Goal: Task Accomplishment & Management: Manage account settings

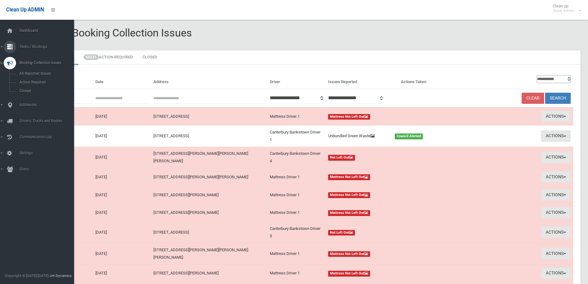
click at [35, 45] on span "Tasks / Bookings" at bounding box center [48, 46] width 61 height 4
click at [26, 90] on span "Search" at bounding box center [46, 92] width 56 height 4
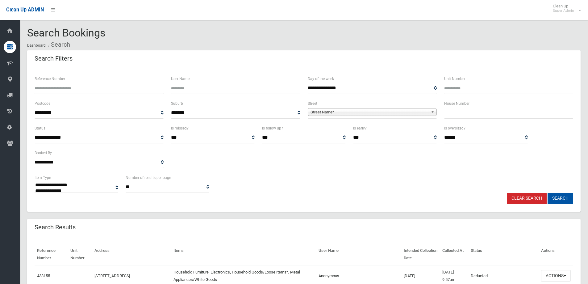
select select
click at [62, 88] on input "Reference Number" at bounding box center [99, 87] width 129 height 11
type input "******"
click at [547, 193] on button "Search" at bounding box center [560, 198] width 26 height 11
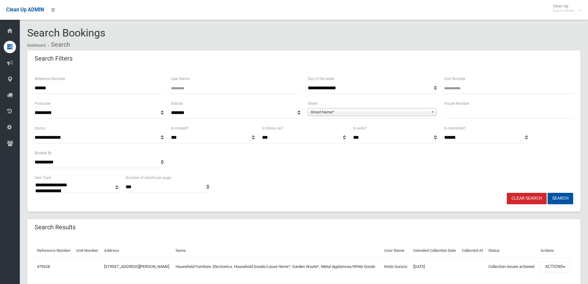
select select
click at [555, 272] on button "Actions" at bounding box center [555, 266] width 30 height 11
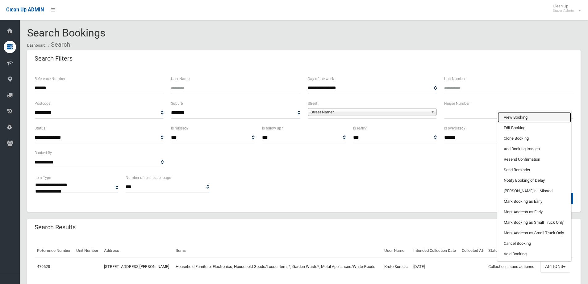
click at [509, 123] on link "View Booking" at bounding box center [533, 117] width 73 height 10
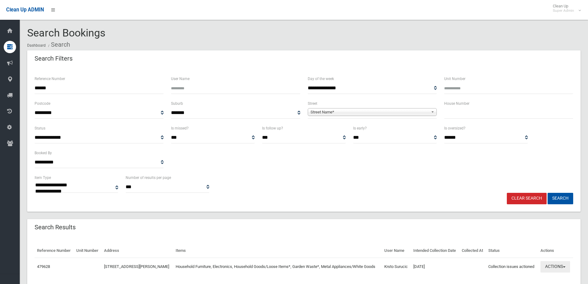
click at [549, 272] on button "Actions" at bounding box center [555, 266] width 30 height 11
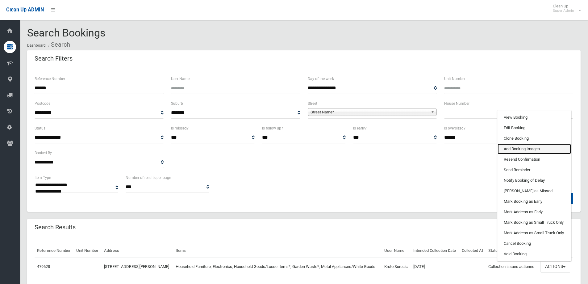
click at [515, 154] on link "Add Booking Images" at bounding box center [533, 148] width 73 height 10
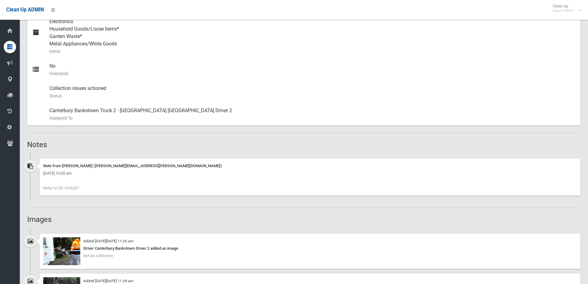
scroll to position [154, 0]
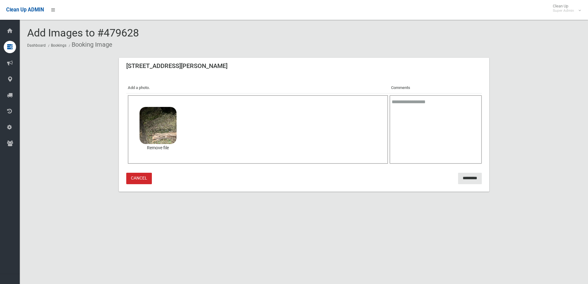
click at [433, 109] on textarea at bounding box center [435, 129] width 92 height 69
type textarea "**********"
click at [461, 178] on input "*********" at bounding box center [470, 178] width 24 height 11
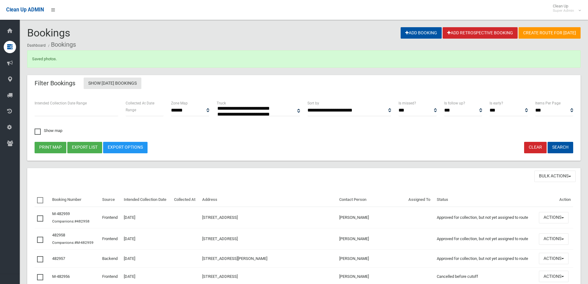
select select
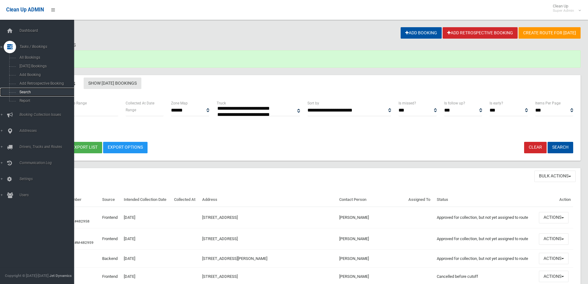
click at [25, 92] on span "Search" at bounding box center [46, 92] width 56 height 4
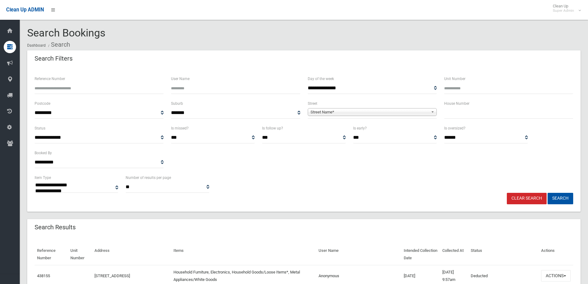
select select
click at [44, 91] on input "Reference Number" at bounding box center [99, 87] width 129 height 11
type input "******"
click at [547, 193] on button "Search" at bounding box center [560, 198] width 26 height 11
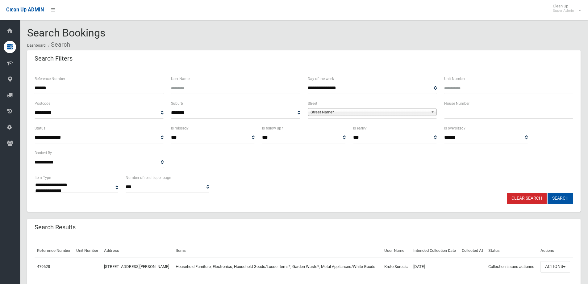
select select
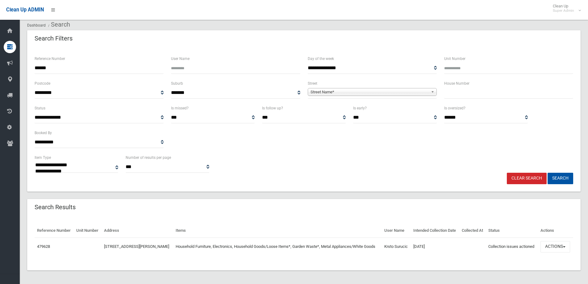
scroll to position [32, 0]
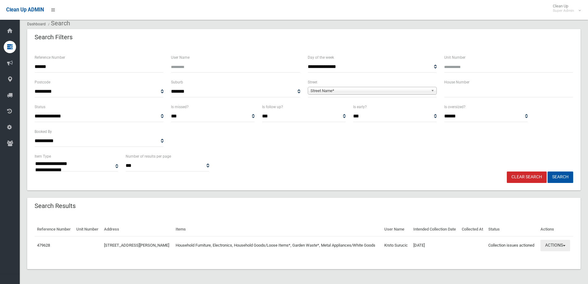
click at [550, 241] on button "Actions" at bounding box center [555, 244] width 30 height 11
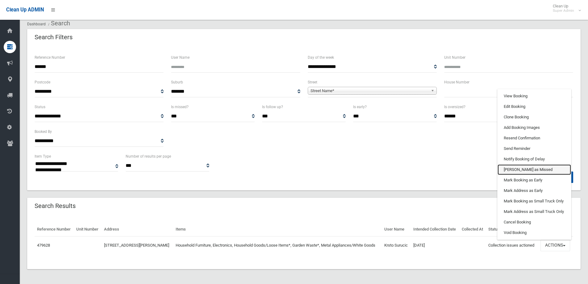
click at [509, 167] on link "[PERSON_NAME] as Missed" at bounding box center [533, 169] width 73 height 10
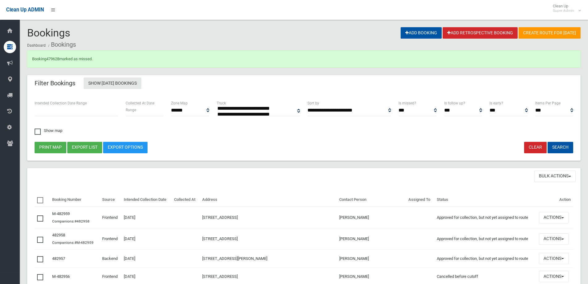
select select
